Goal: Task Accomplishment & Management: Use online tool/utility

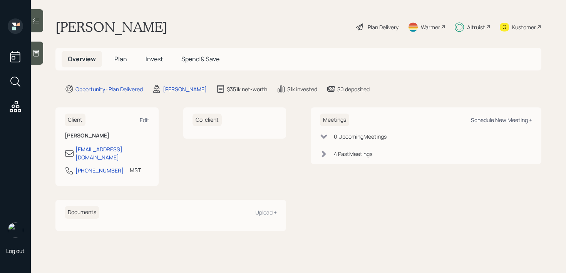
click at [473, 120] on div "Schedule New Meeting +" at bounding box center [501, 119] width 61 height 7
select select "ef6b64e1-8f62-4a74-b865-a7df4b35b836"
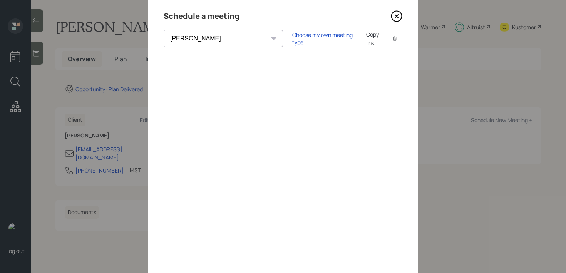
scroll to position [25, 0]
click at [396, 15] on icon at bounding box center [396, 15] width 3 height 3
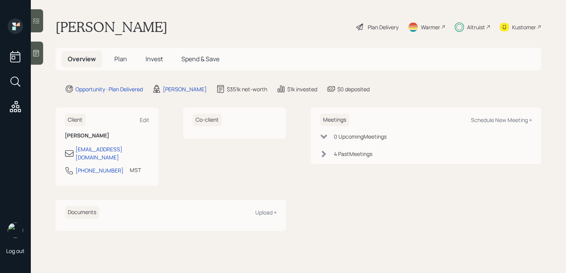
click at [523, 30] on div "Kustomer" at bounding box center [524, 27] width 24 height 8
